Goal: Information Seeking & Learning: Learn about a topic

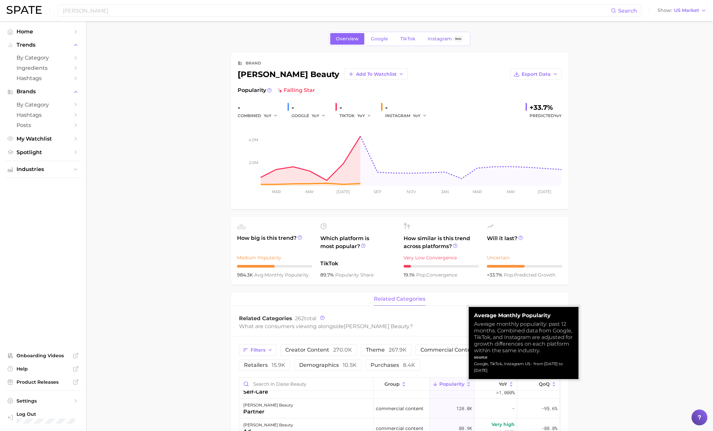
scroll to position [31, 0]
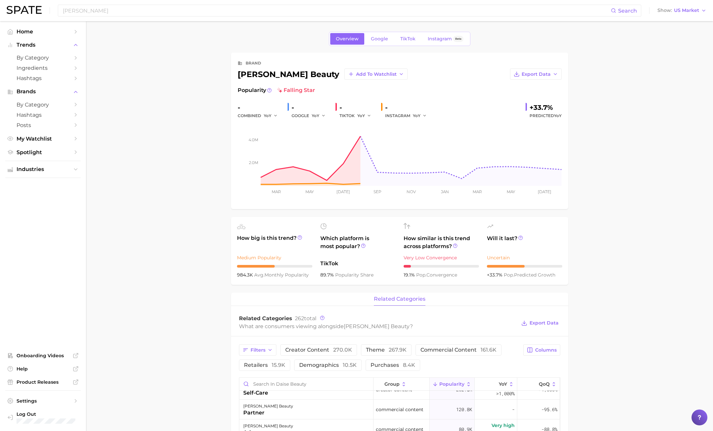
click at [617, 342] on main "Overview Google TikTok Instagram Beta brand [PERSON_NAME] beauty Add to Watchli…" at bounding box center [399, 434] width 627 height 827
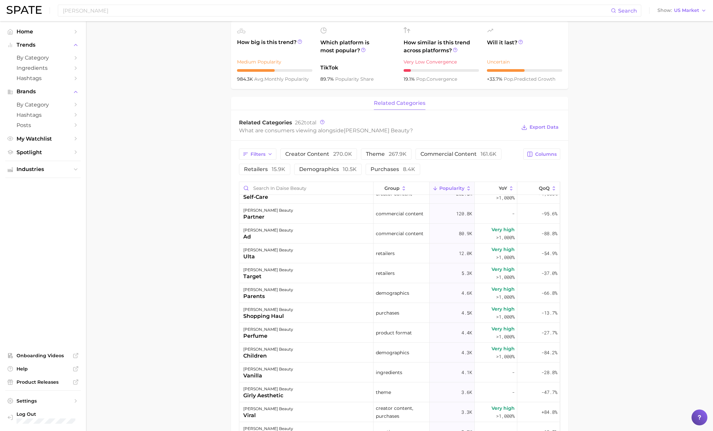
scroll to position [0, 0]
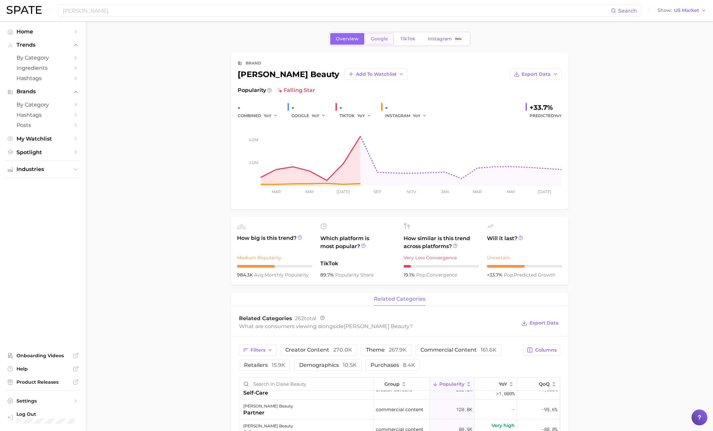
click at [375, 36] on span "Google" at bounding box center [379, 39] width 17 height 6
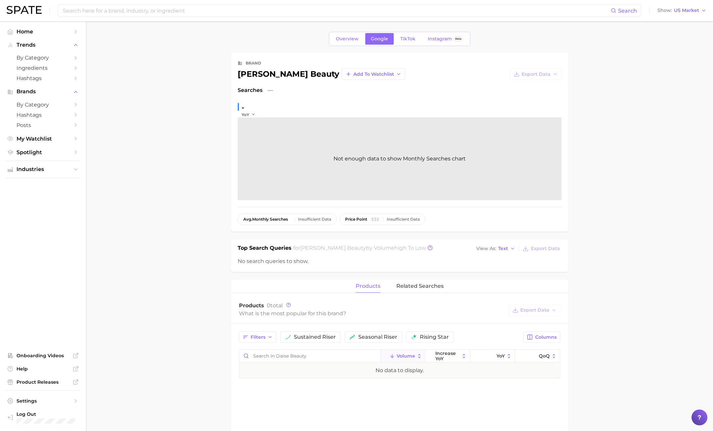
click at [415, 46] on div "Overview Google TikTok Instagram Beta" at bounding box center [399, 39] width 141 height 14
click at [406, 42] on span "TikTok" at bounding box center [407, 39] width 15 height 6
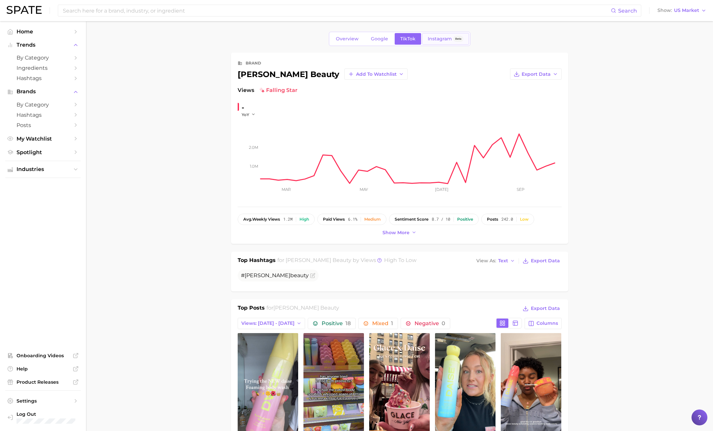
click at [440, 40] on span "Instagram" at bounding box center [440, 39] width 24 height 6
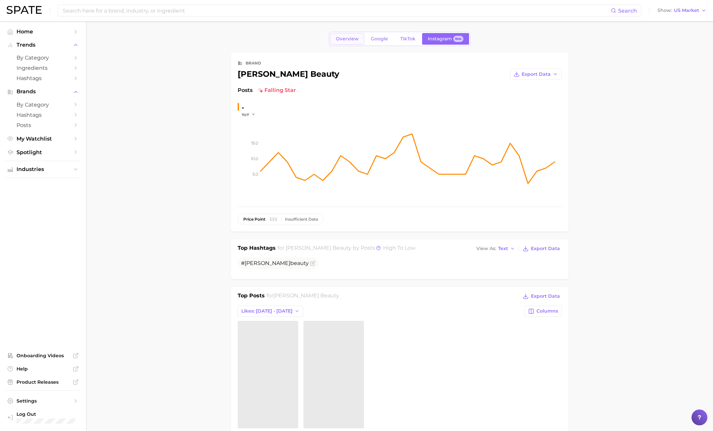
click at [345, 38] on span "Overview" at bounding box center [347, 39] width 23 height 6
